Goal: Information Seeking & Learning: Understand process/instructions

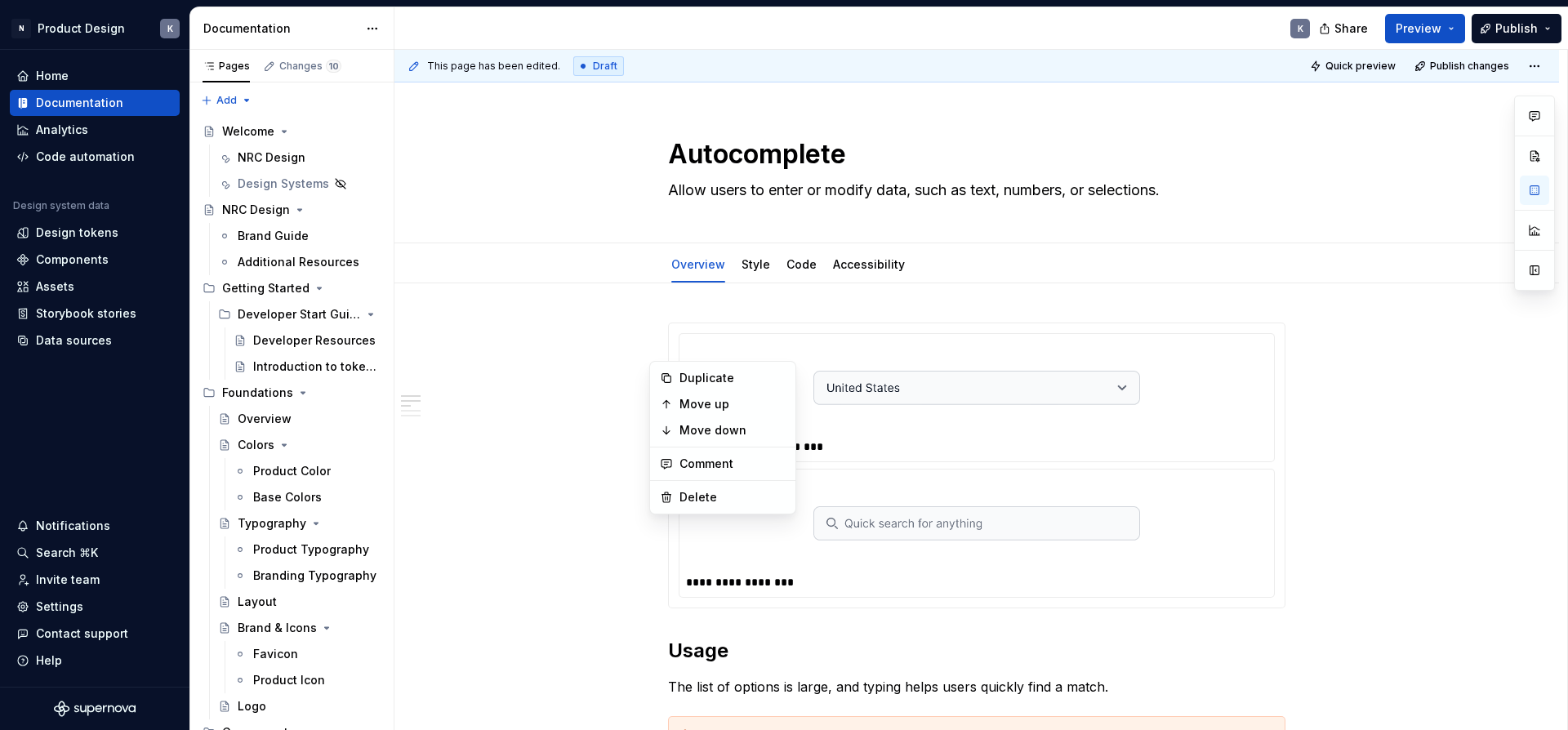
scroll to position [475, 0]
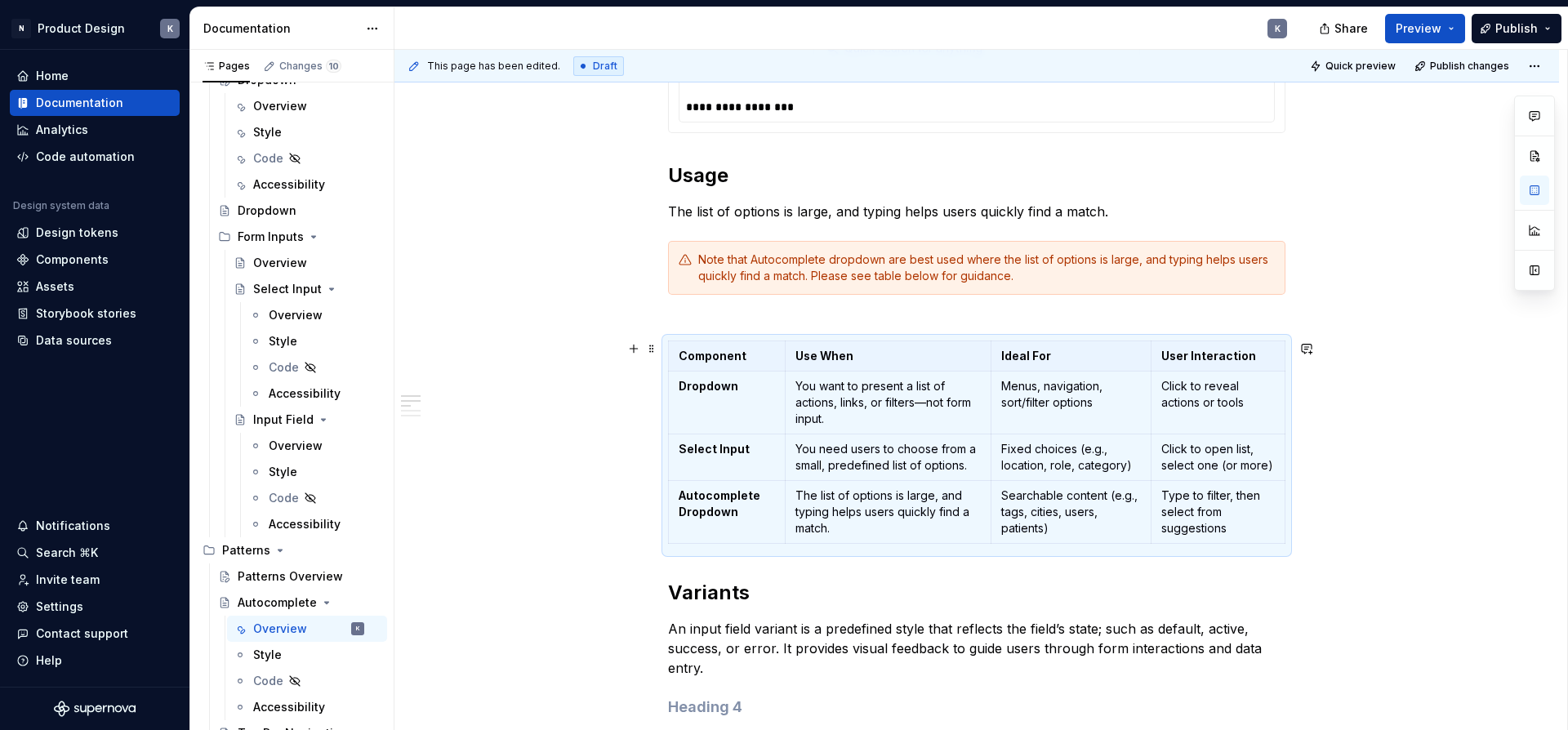
click at [590, 407] on div "**********" at bounding box center [977, 699] width 1165 height 1781
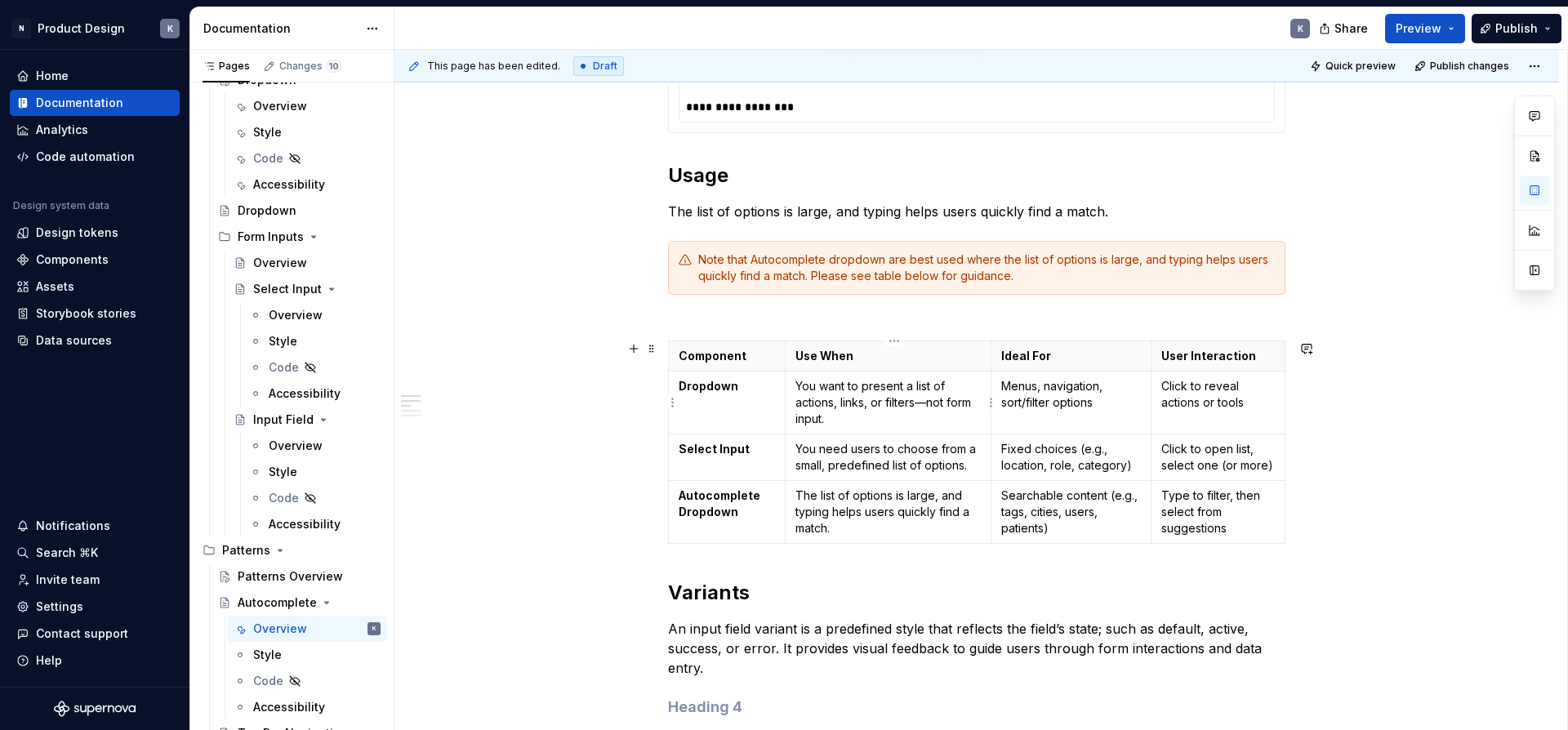
click at [839, 402] on p "You want to present a list of actions, links, or filters—not form input." at bounding box center [888, 402] width 185 height 49
click at [830, 397] on p "You want to present a list of actions, links, or filters—not form input." at bounding box center [888, 402] width 185 height 49
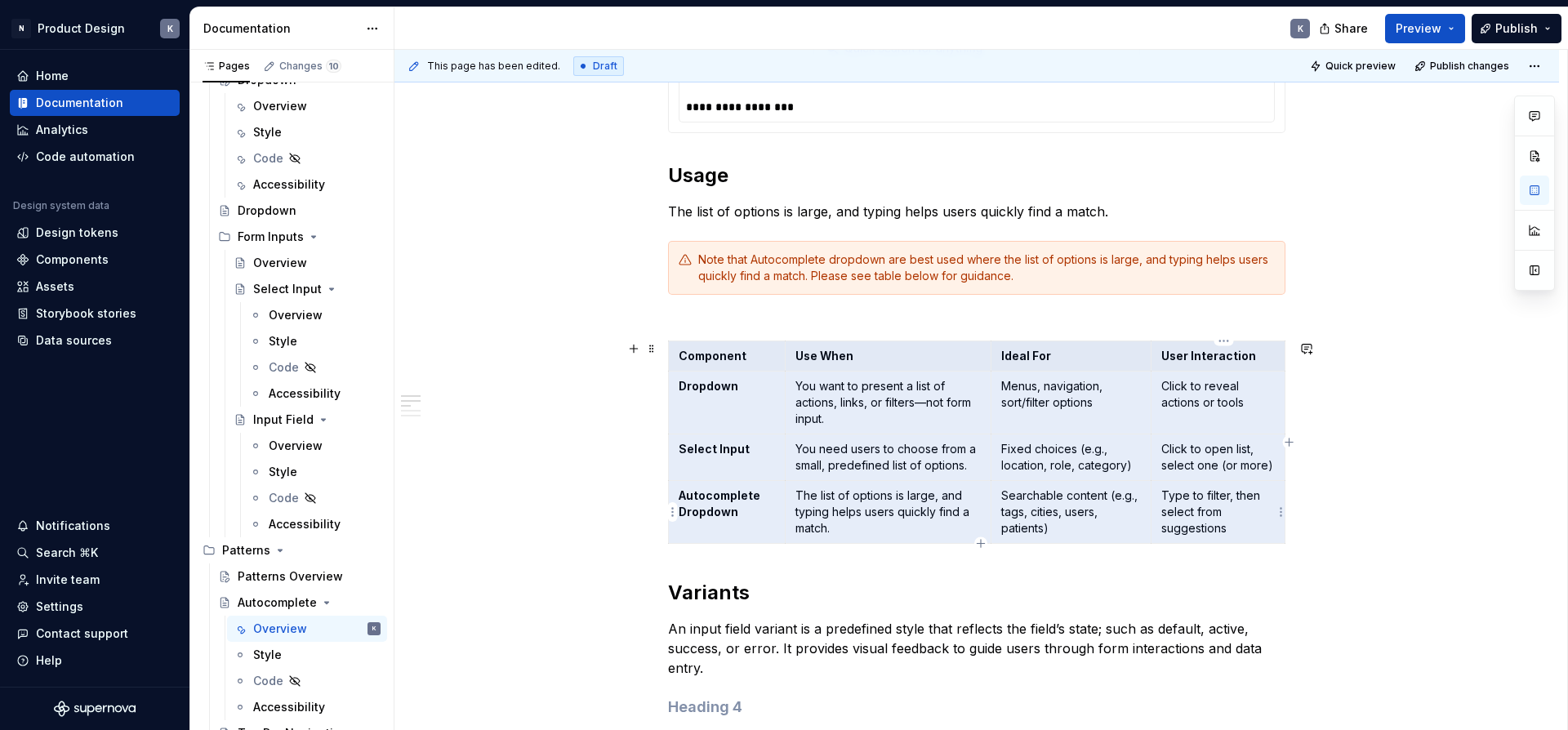
drag, startPoint x: 680, startPoint y: 355, endPoint x: 1229, endPoint y: 512, distance: 571.0
click at [1229, 512] on tbody "Component Use When Ideal For User Interaction Dropdown You want to present a li…" at bounding box center [977, 442] width 617 height 202
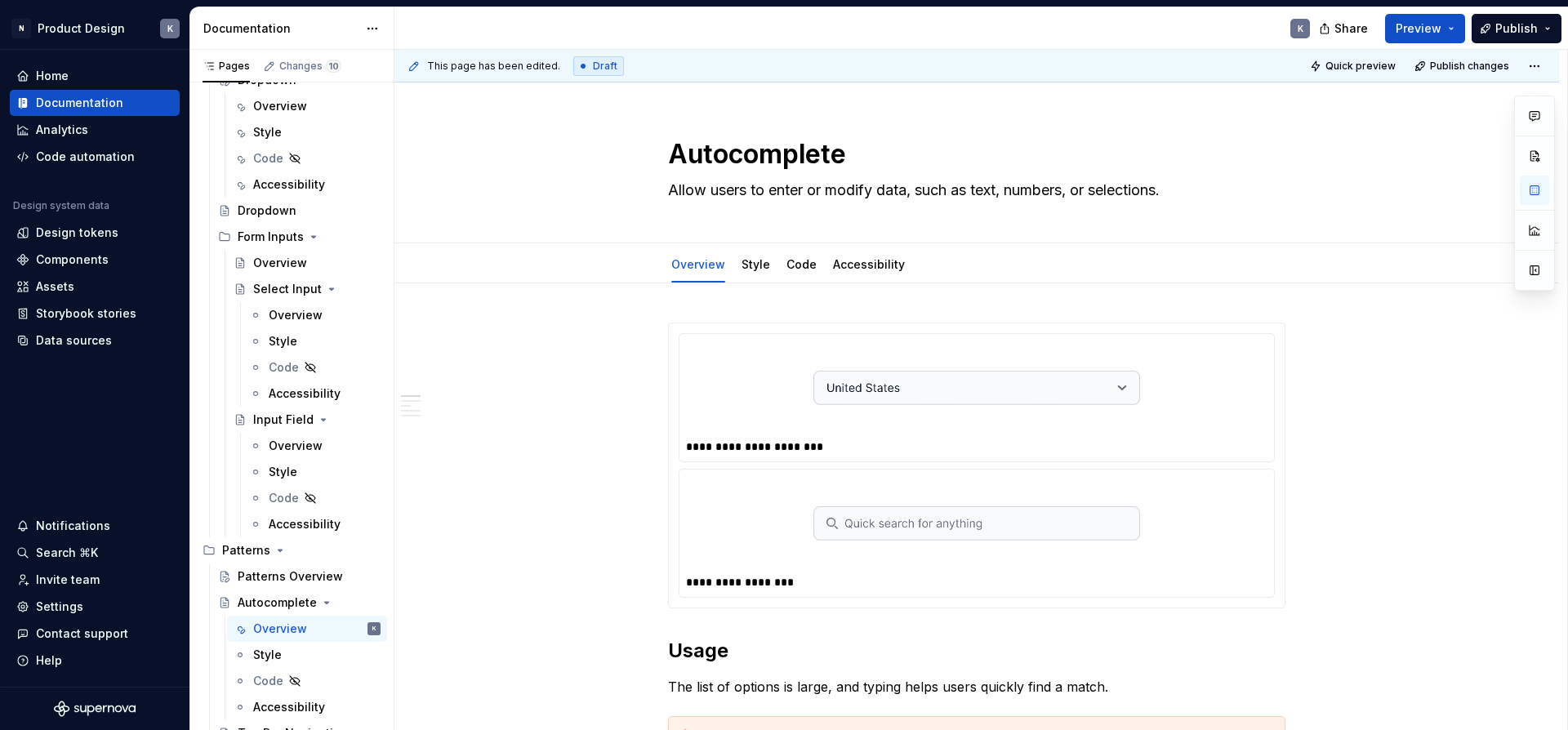
scroll to position [815, 0]
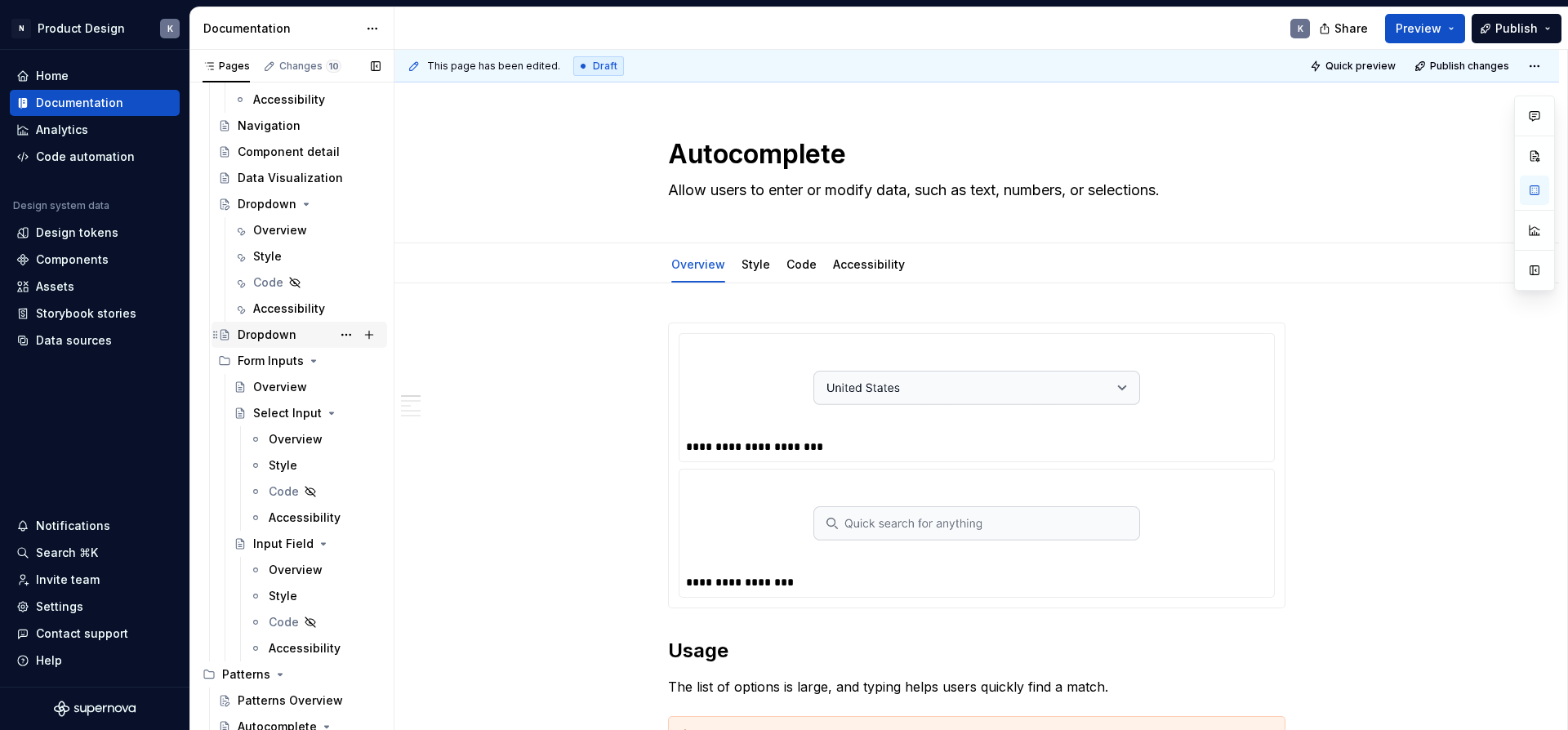
click at [290, 336] on div "Dropdown" at bounding box center [267, 335] width 59 height 16
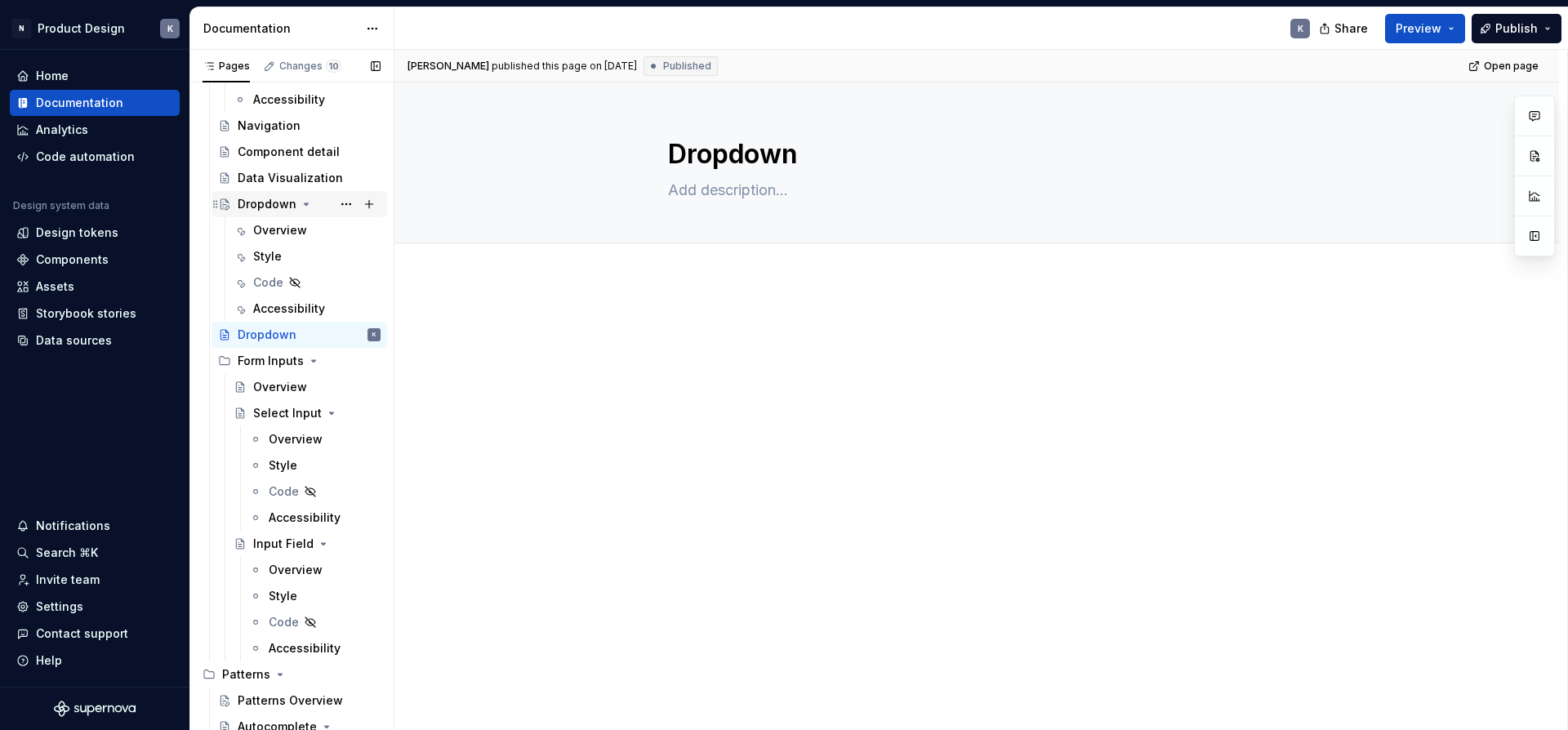
click at [287, 204] on div "Dropdown" at bounding box center [267, 204] width 59 height 16
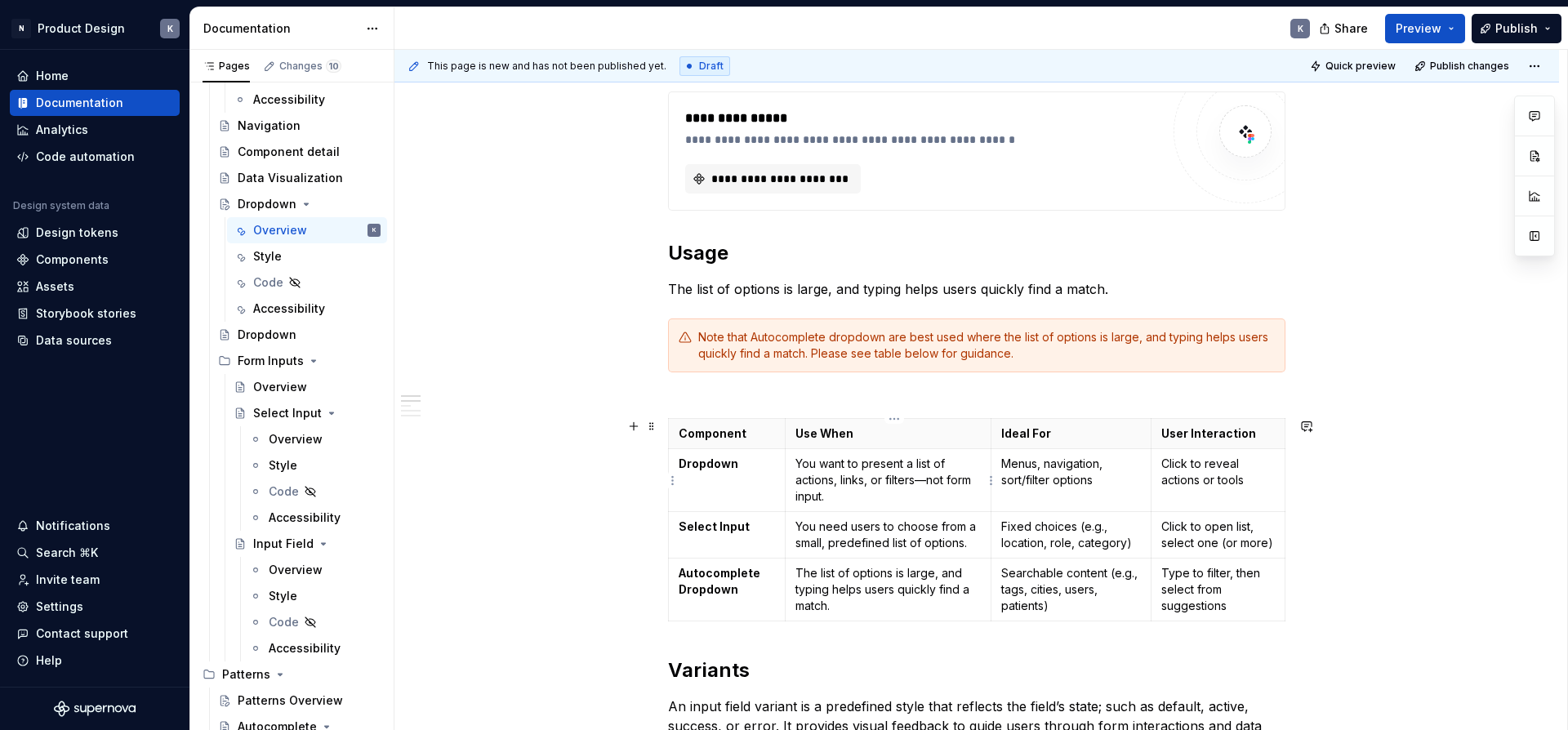
scroll to position [972, 0]
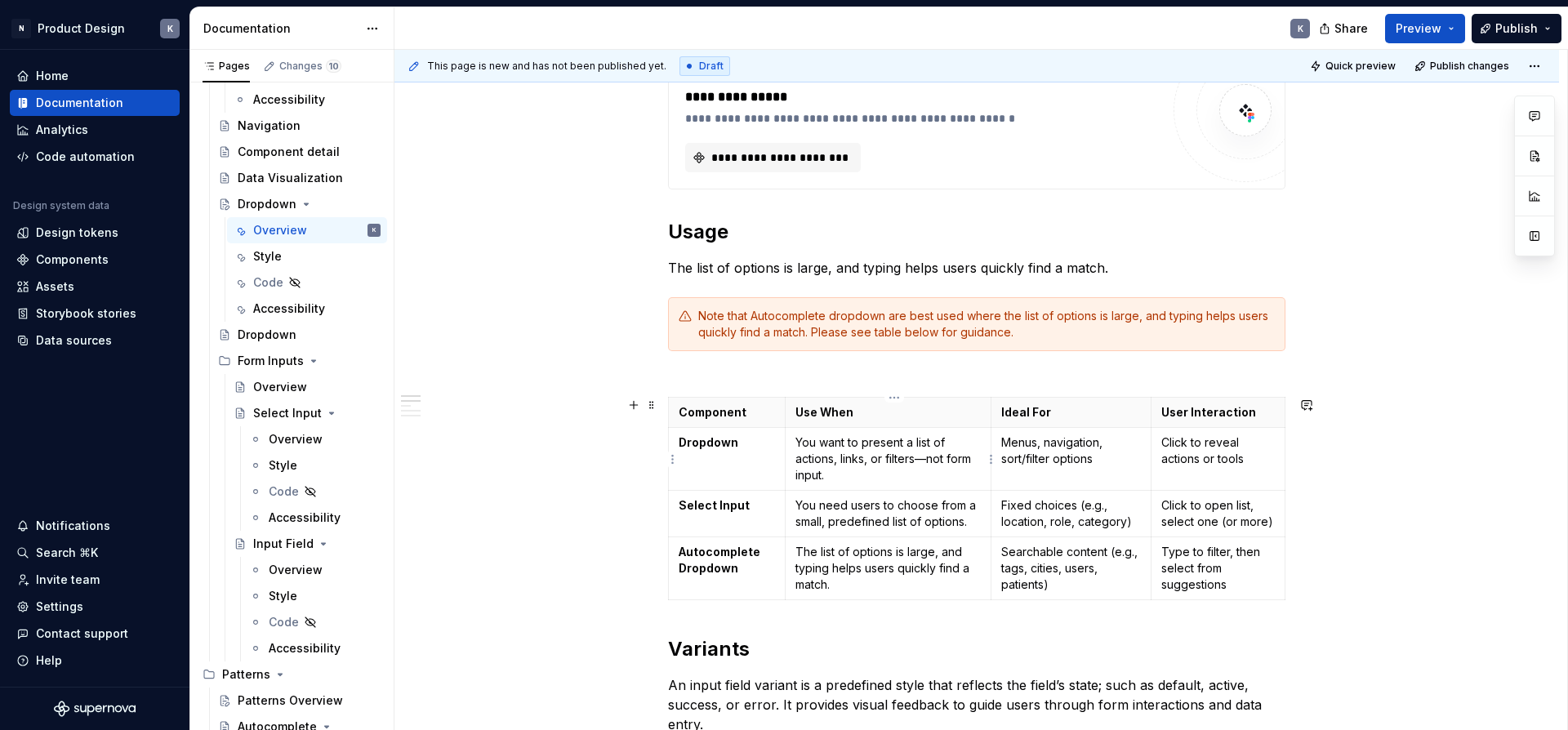
click at [885, 444] on p "You want to present a list of actions, links, or filters—not form input." at bounding box center [888, 458] width 185 height 49
type textarea "*"
